Goal: Communication & Community: Connect with others

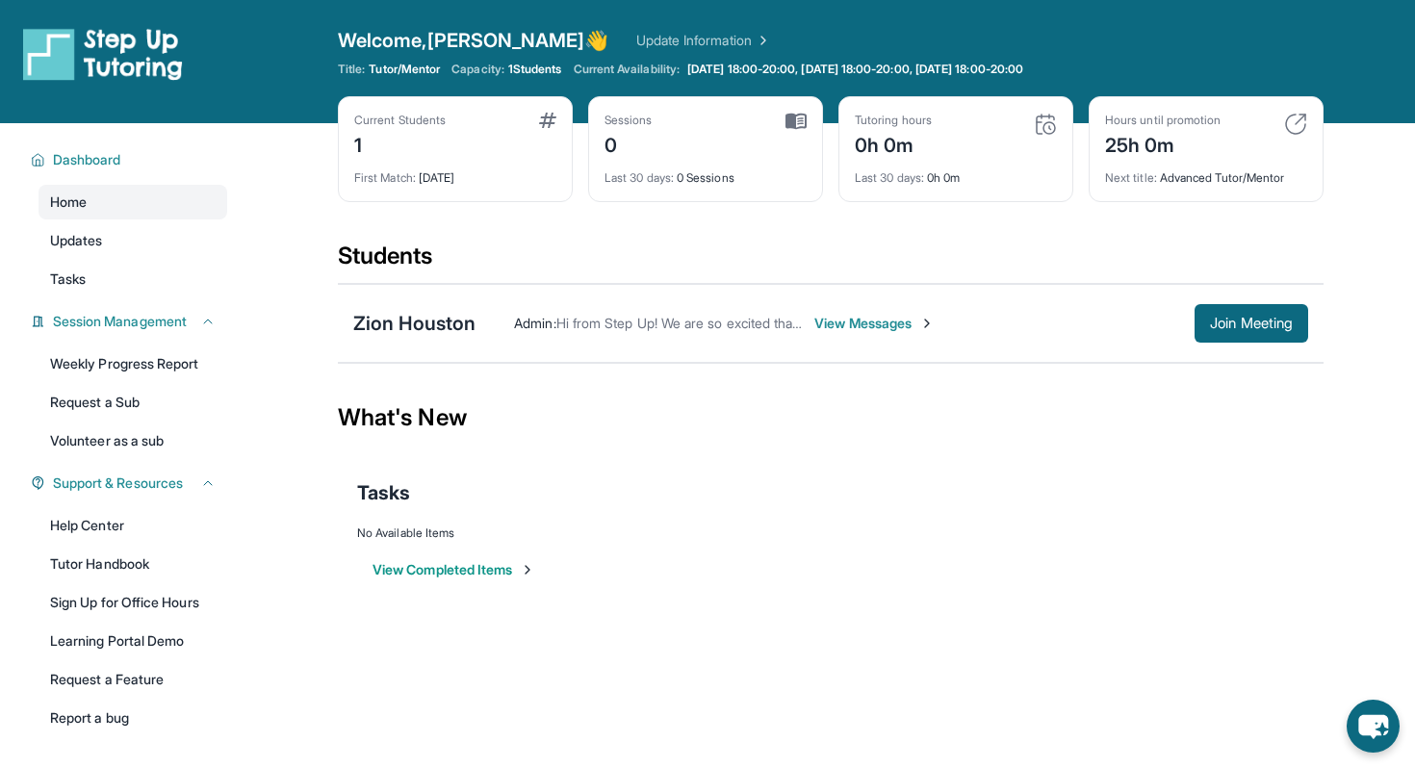
click at [832, 325] on span "View Messages" at bounding box center [874, 323] width 120 height 19
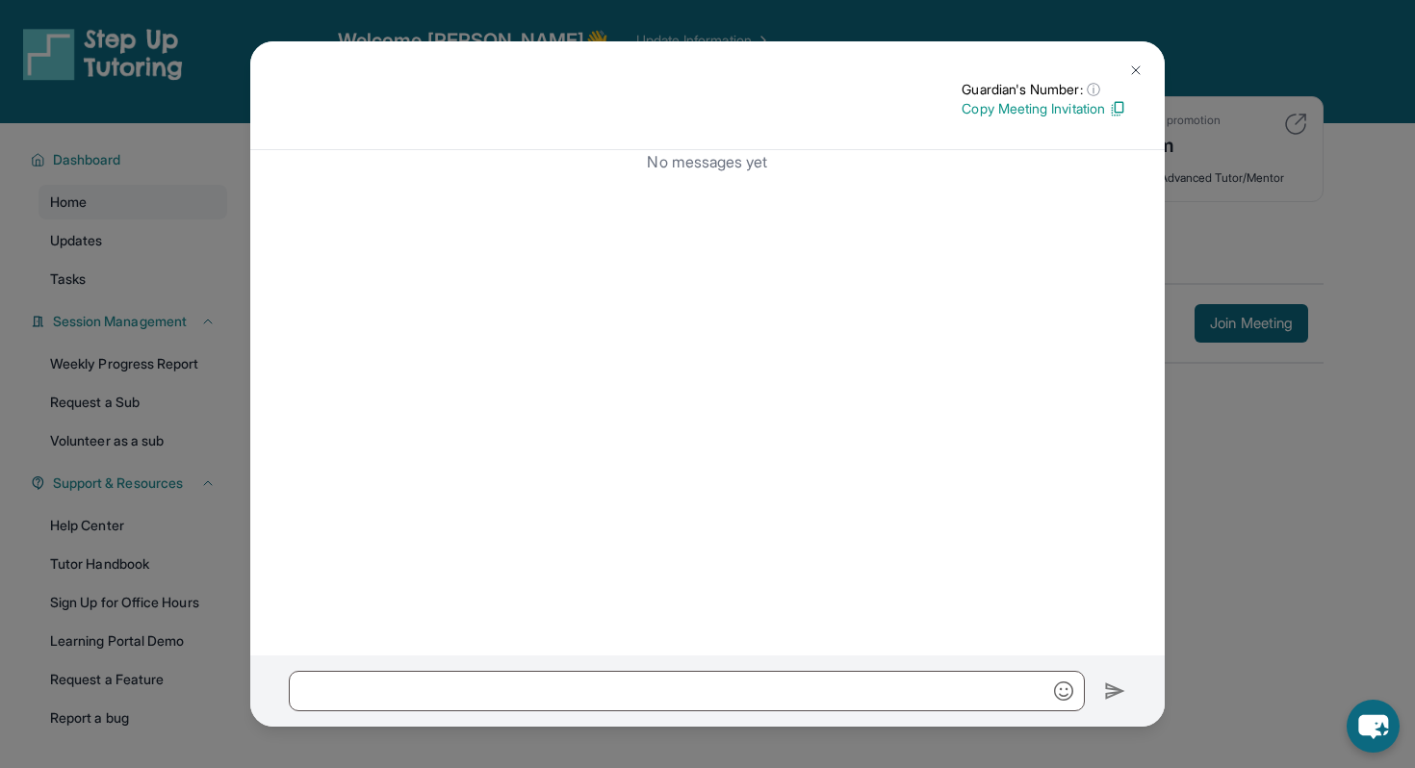
click at [1200, 334] on div "Guardian's Number: ⓘ This isn't the guardian's real number — it's a private for…" at bounding box center [707, 384] width 1415 height 768
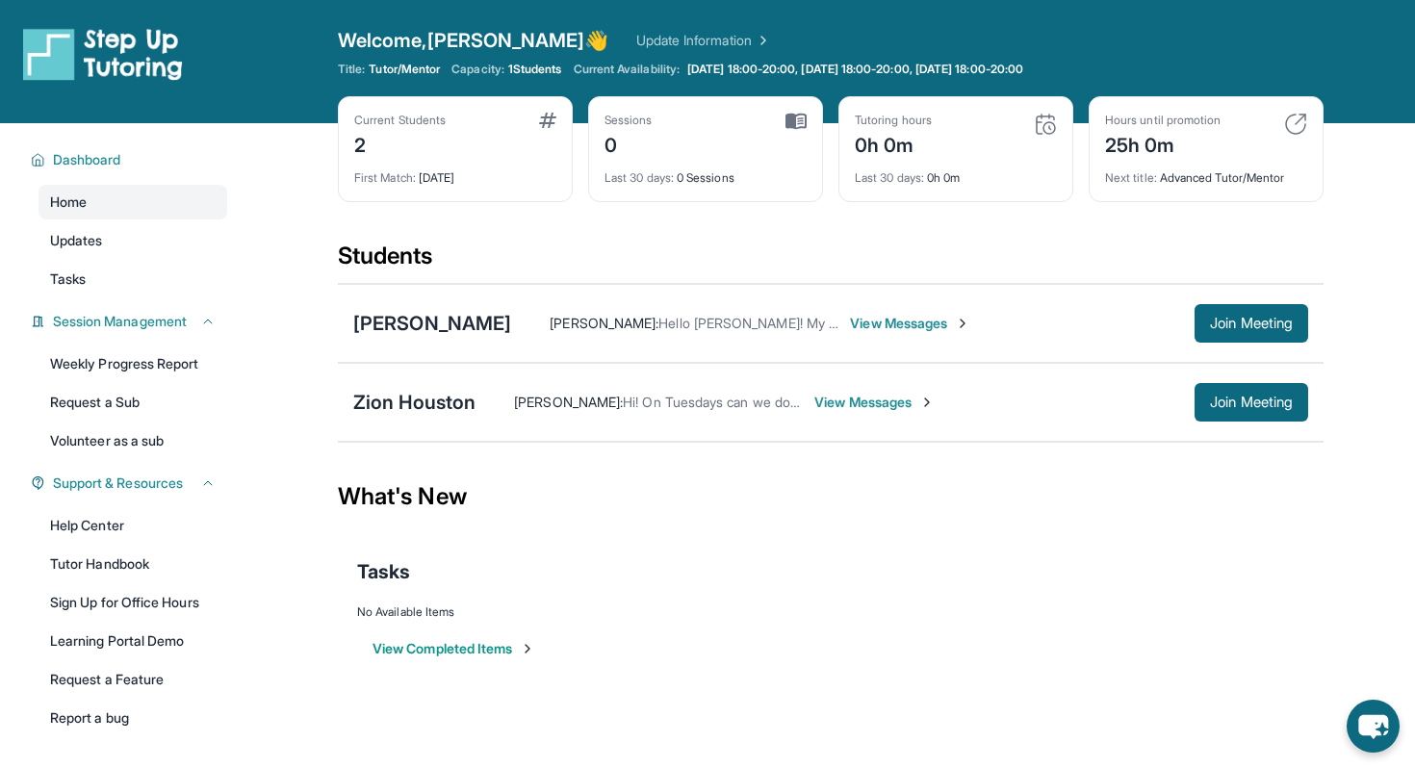
click at [895, 323] on span "View Messages" at bounding box center [910, 323] width 120 height 19
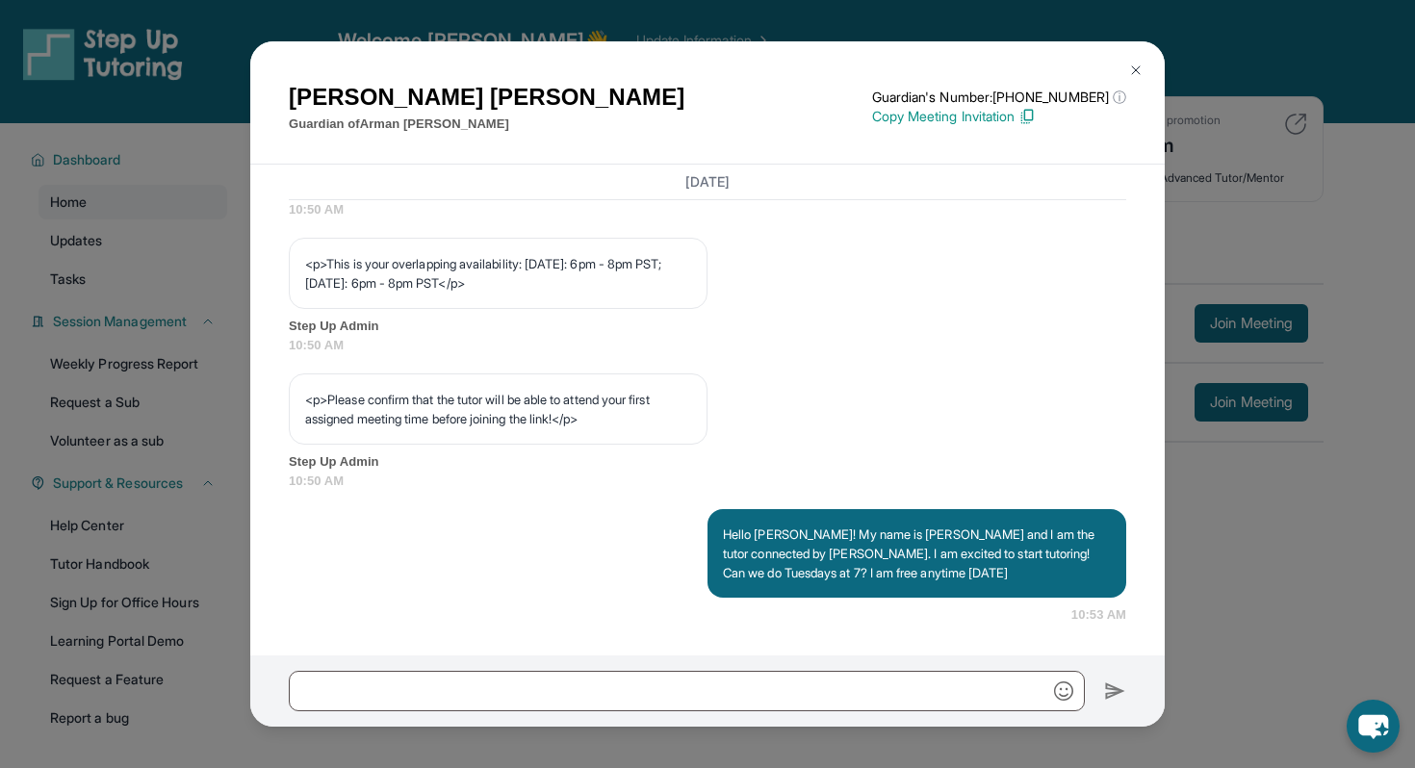
scroll to position [1041, 0]
click at [1252, 326] on div "[PERSON_NAME] Guardian of [PERSON_NAME] Guardian's Number: [PHONE_NUMBER] ⓘ Thi…" at bounding box center [707, 384] width 1415 height 768
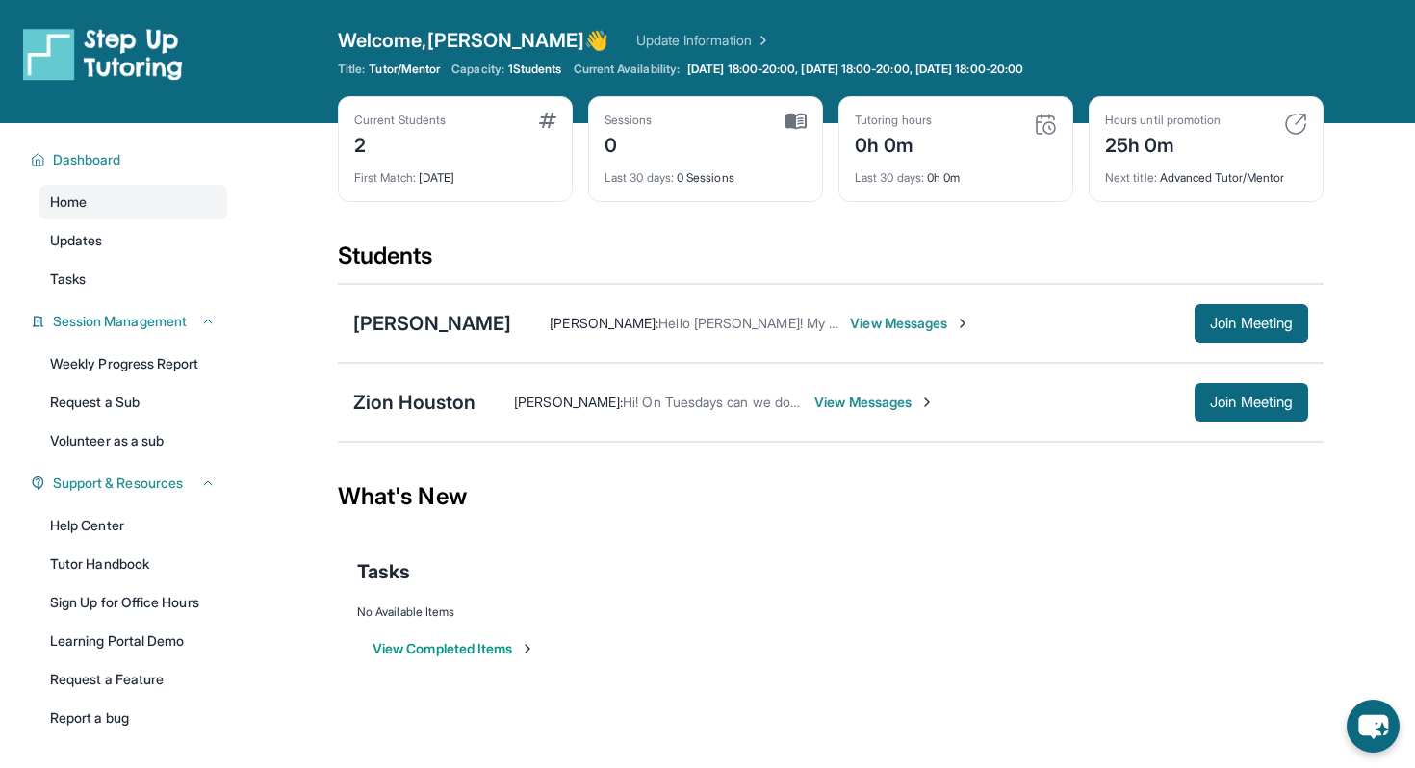
click at [863, 398] on span "View Messages" at bounding box center [874, 402] width 120 height 19
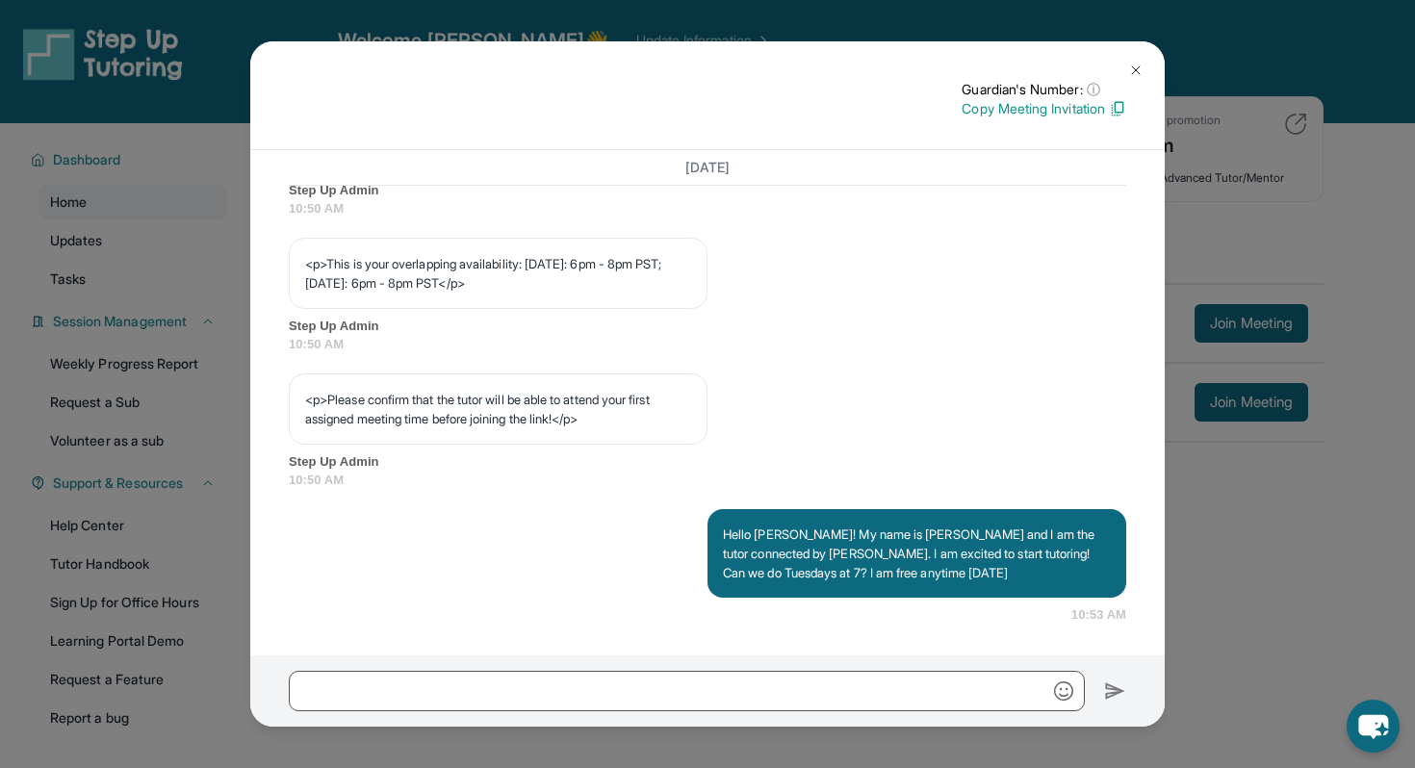
scroll to position [1026, 0]
click at [1195, 450] on div "Guardian's Number: ⓘ This isn't the guardian's real number — it's a private for…" at bounding box center [707, 384] width 1415 height 768
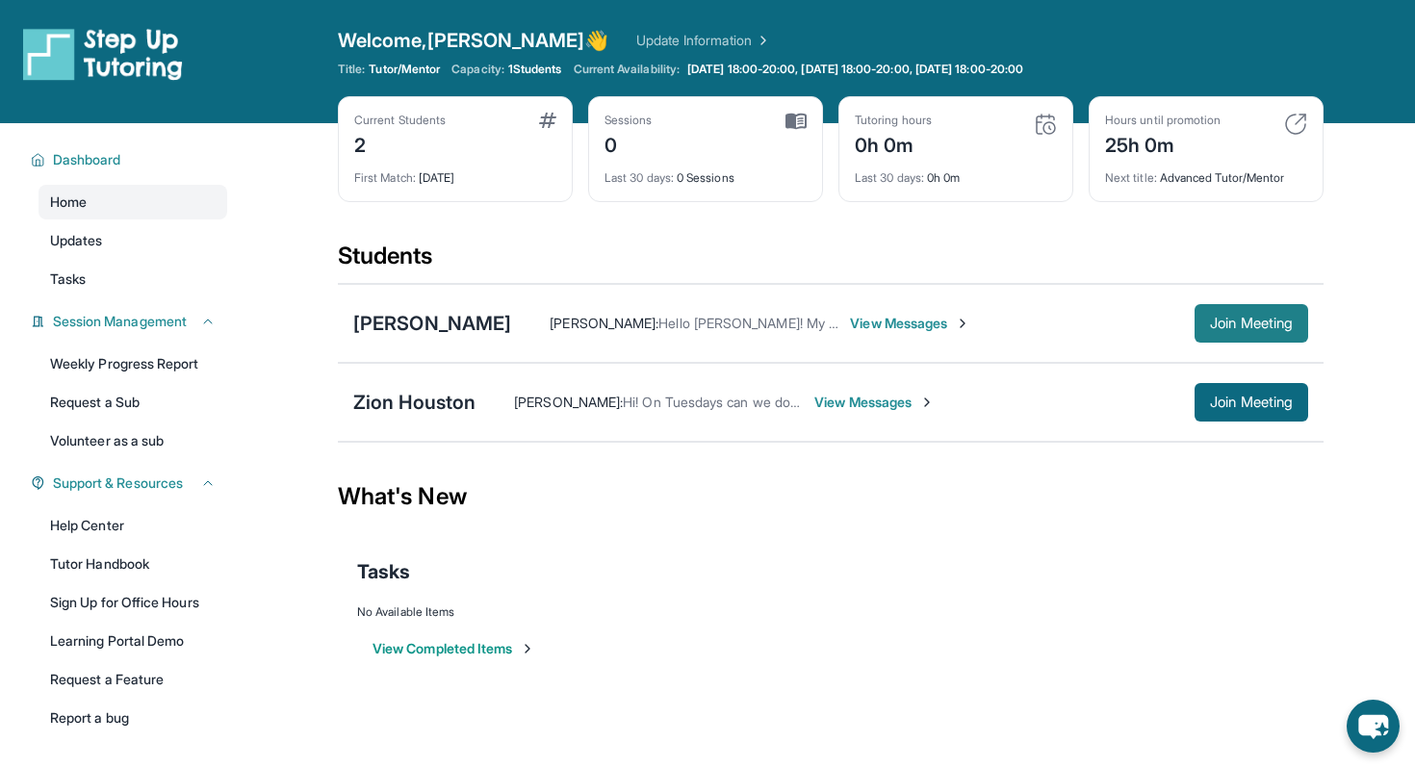
click at [1232, 324] on span "Join Meeting" at bounding box center [1251, 324] width 83 height 12
